Goal: Transaction & Acquisition: Book appointment/travel/reservation

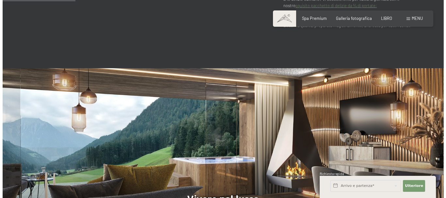
scroll to position [533, 0]
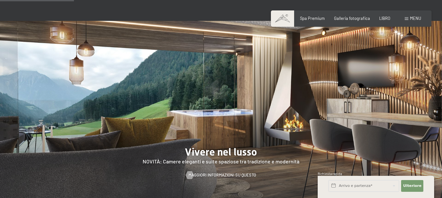
click at [412, 17] on font "menu" at bounding box center [415, 18] width 11 height 5
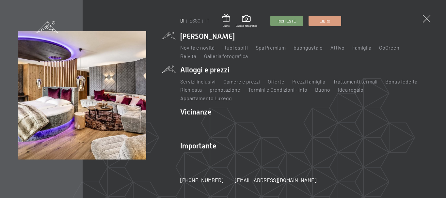
click at [216, 88] on ul "Servizi inclusivi Camere e prezzi lista Offerte lista Prezzi famiglia Trattamen…" at bounding box center [304, 90] width 248 height 24
click at [203, 85] on font "Servizi inclusivi" at bounding box center [197, 81] width 35 height 6
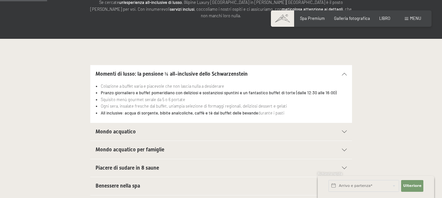
scroll to position [109, 0]
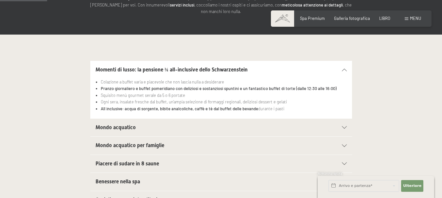
click at [343, 126] on icon at bounding box center [344, 127] width 5 height 3
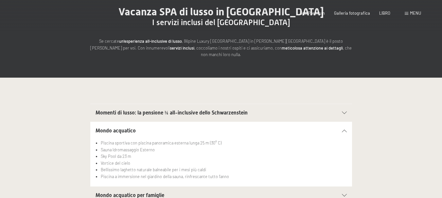
scroll to position [0, 0]
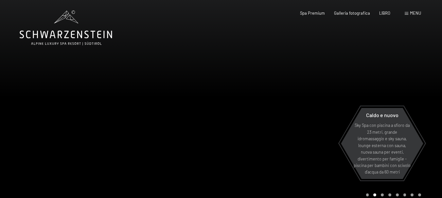
click at [411, 11] on font "menu" at bounding box center [415, 12] width 11 height 5
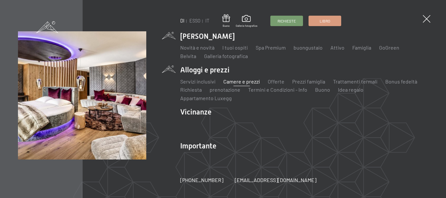
click at [230, 85] on font "Camere e prezzi" at bounding box center [242, 81] width 37 height 6
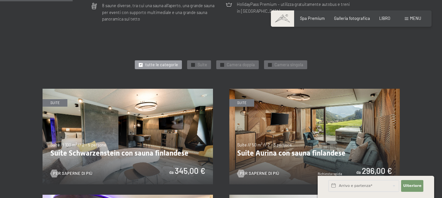
scroll to position [279, 0]
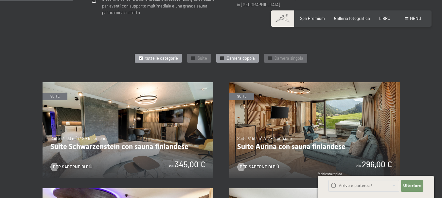
click at [236, 56] on font "Camera doppia" at bounding box center [241, 58] width 28 height 5
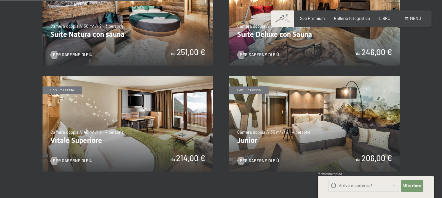
scroll to position [389, 0]
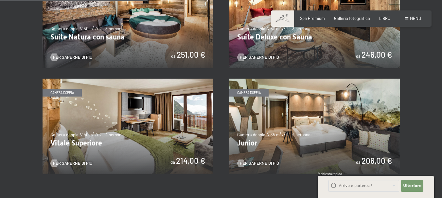
click at [122, 139] on img at bounding box center [127, 127] width 170 height 96
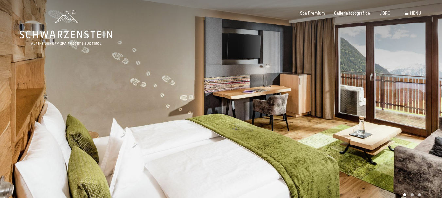
click at [261, 105] on div at bounding box center [331, 106] width 221 height 212
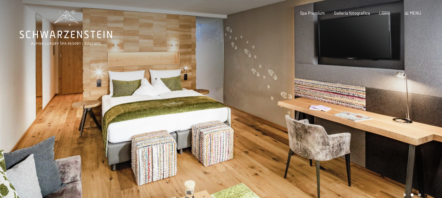
click at [261, 105] on div at bounding box center [331, 106] width 221 height 212
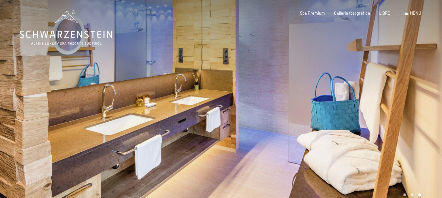
click at [261, 105] on div at bounding box center [331, 106] width 221 height 212
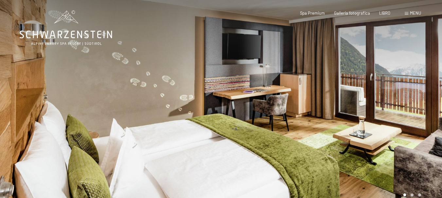
click at [261, 105] on div at bounding box center [331, 106] width 221 height 212
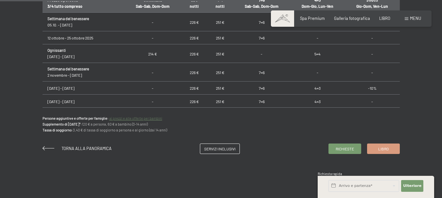
scroll to position [437, 0]
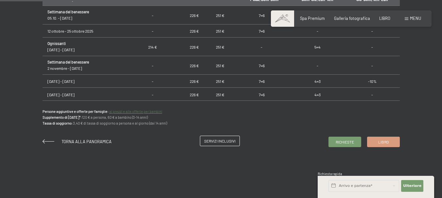
click at [218, 142] on font "Servizi inclusivi" at bounding box center [219, 141] width 31 height 5
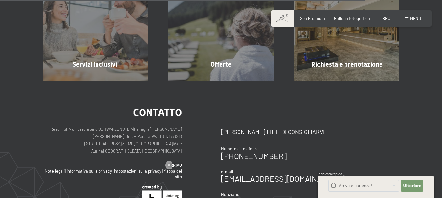
scroll to position [662, 0]
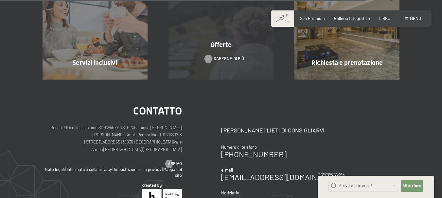
click at [220, 57] on font "Saperne di più" at bounding box center [228, 58] width 30 height 5
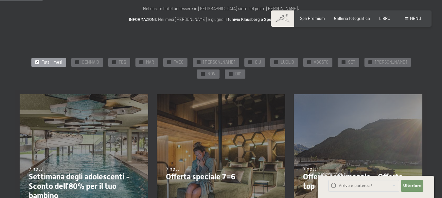
scroll to position [103, 0]
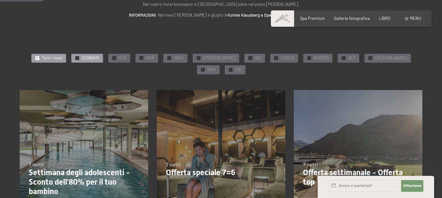
click at [83, 57] on font "GENNAIO" at bounding box center [90, 57] width 17 height 5
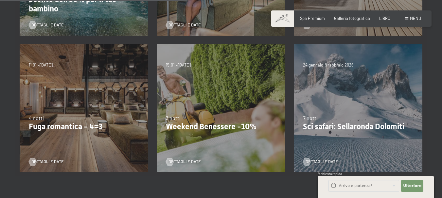
scroll to position [272, 0]
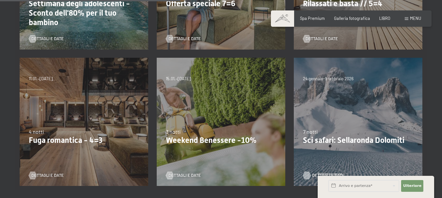
click at [311, 173] on link "Dettagli e date" at bounding box center [320, 176] width 35 height 6
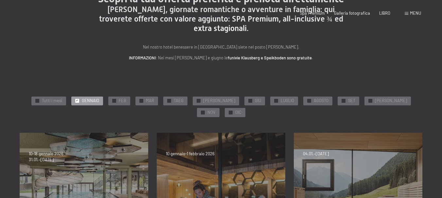
scroll to position [0, 0]
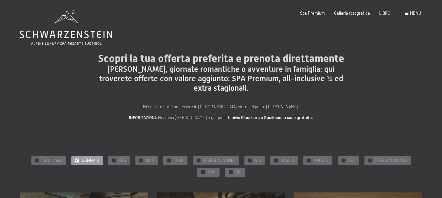
click at [82, 40] on icon at bounding box center [66, 27] width 93 height 35
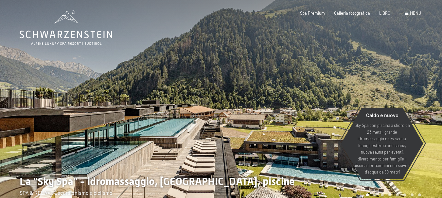
click at [214, 104] on div at bounding box center [110, 106] width 221 height 212
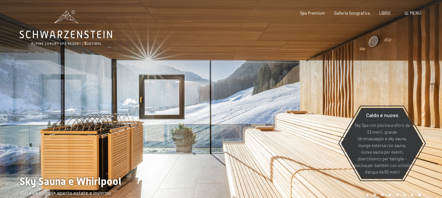
click at [238, 105] on div at bounding box center [331, 106] width 221 height 212
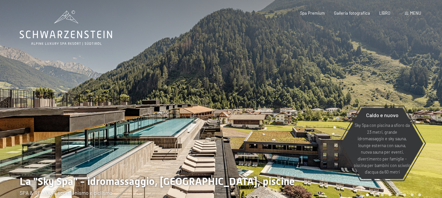
click at [238, 105] on div at bounding box center [331, 106] width 221 height 212
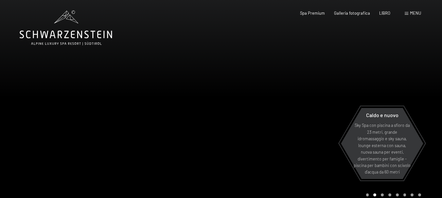
click at [238, 105] on div at bounding box center [331, 106] width 221 height 212
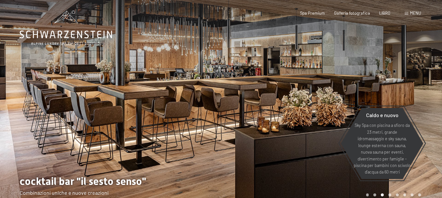
click at [238, 105] on div at bounding box center [331, 106] width 221 height 212
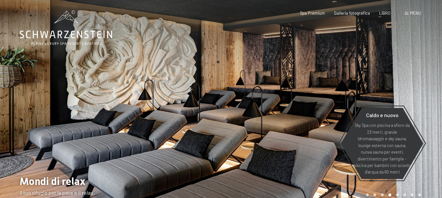
click at [238, 105] on div at bounding box center [331, 106] width 221 height 212
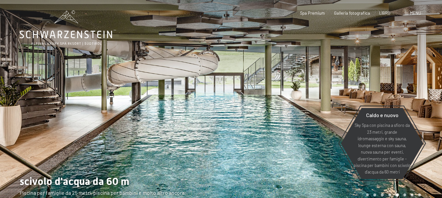
click at [412, 12] on font "menu" at bounding box center [415, 12] width 11 height 5
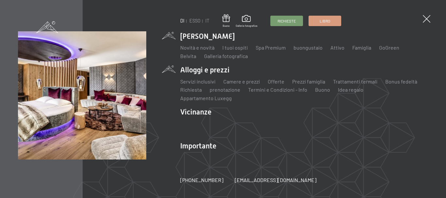
click at [209, 73] on li "Alloggi e prezzi Servizi inclusivi Camere e prezzi lista Offerte lista Prezzi f…" at bounding box center [304, 83] width 248 height 37
click at [275, 85] on font "Offerte" at bounding box center [276, 81] width 17 height 6
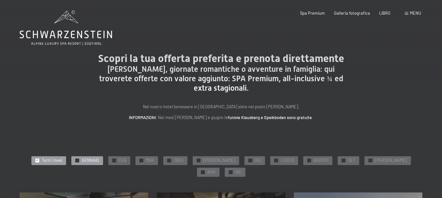
click at [82, 159] on font "GENNAIO" at bounding box center [90, 160] width 17 height 5
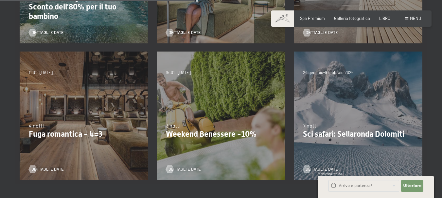
scroll to position [281, 0]
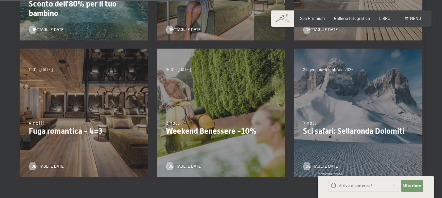
click at [325, 136] on div "24 gennaio-9 febbraio 2026 7 notti Sci safari: Sellaronda Dolomiti Dettagli e d…" at bounding box center [357, 112] width 137 height 137
click at [323, 164] on font "Dettagli e date" at bounding box center [328, 166] width 32 height 5
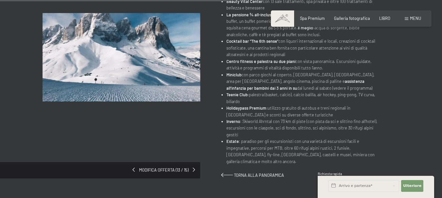
scroll to position [367, 0]
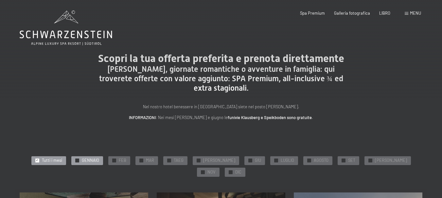
click at [82, 160] on font "GENNAIO" at bounding box center [90, 160] width 17 height 5
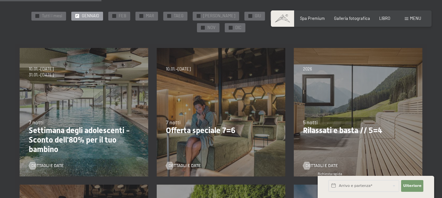
scroll to position [148, 0]
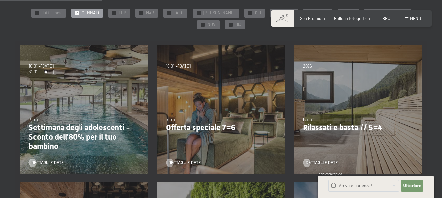
click at [208, 123] on font "Offerta speciale 7=6" at bounding box center [201, 127] width 70 height 9
click at [196, 160] on font "Dettagli e date" at bounding box center [191, 162] width 32 height 5
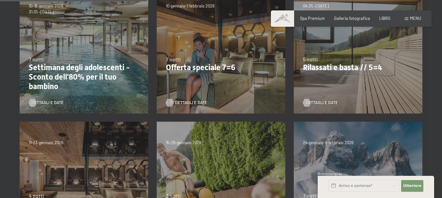
scroll to position [212, 0]
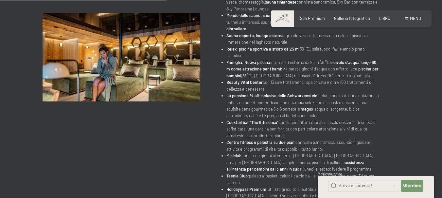
scroll to position [252, 0]
